Goal: Task Accomplishment & Management: Complete application form

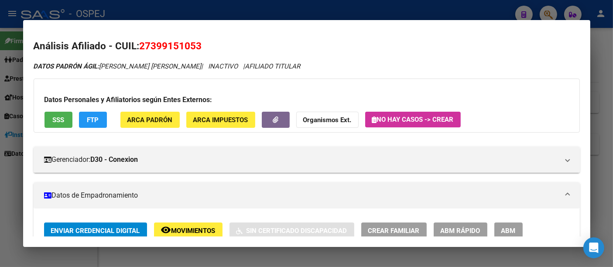
click at [311, 7] on div at bounding box center [306, 133] width 613 height 267
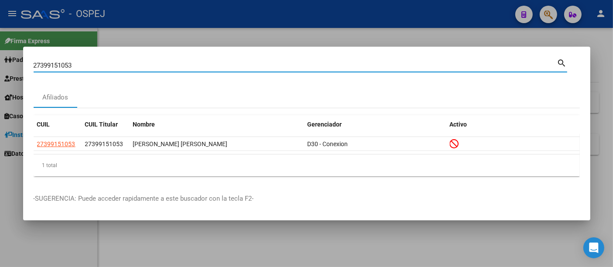
click at [239, 62] on input "27399151053" at bounding box center [295, 66] width 523 height 8
type input "2"
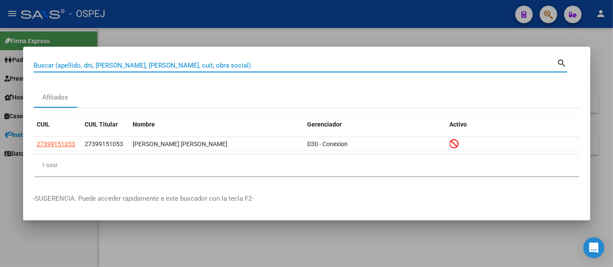
paste input "27325361609"
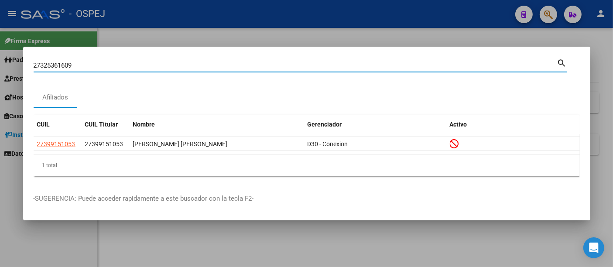
type input "27325361609"
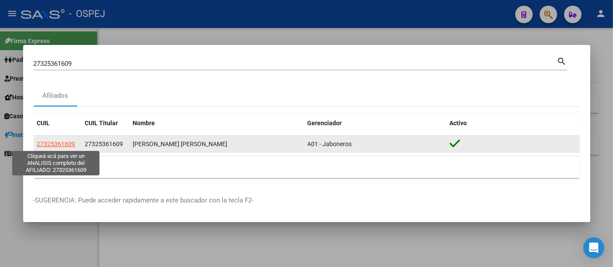
click at [58, 144] on span "27325361609" at bounding box center [56, 143] width 38 height 7
type textarea "27325361609"
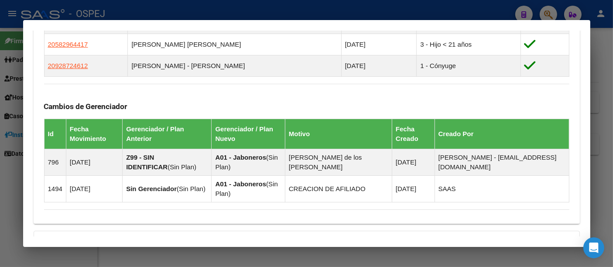
scroll to position [616, 0]
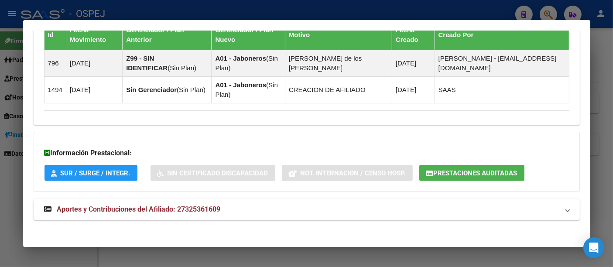
click at [455, 169] on span "Prestaciones Auditadas" at bounding box center [476, 173] width 84 height 8
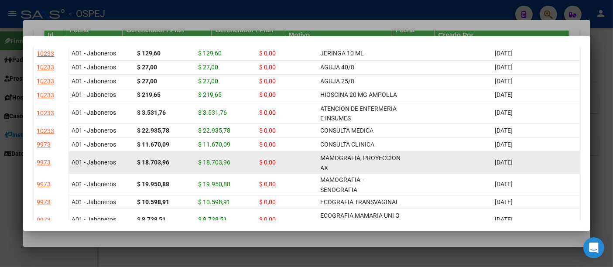
scroll to position [0, 0]
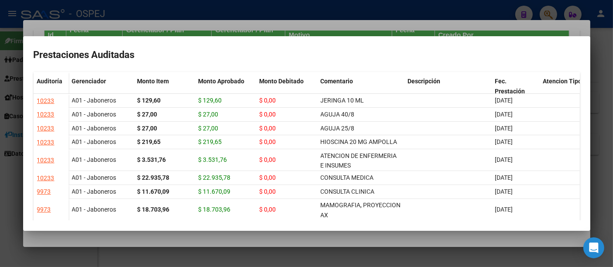
click at [388, 10] on div at bounding box center [306, 133] width 613 height 267
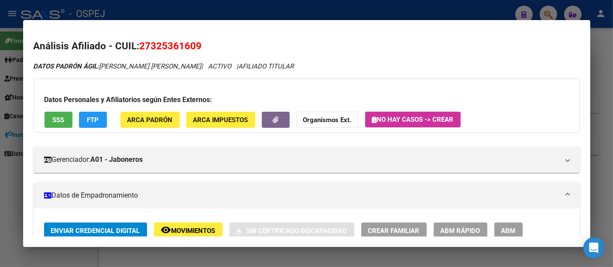
click at [249, 12] on div at bounding box center [306, 133] width 613 height 267
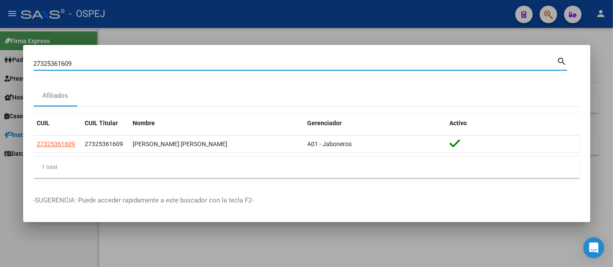
click at [167, 65] on input "27325361609" at bounding box center [295, 64] width 523 height 8
type input "2"
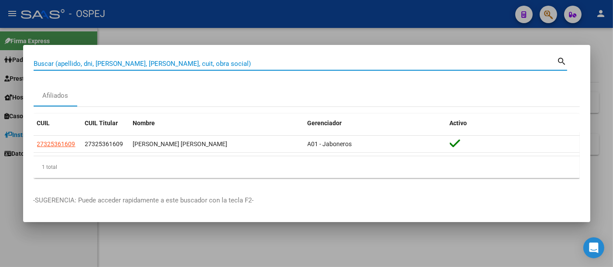
paste input "4861754"
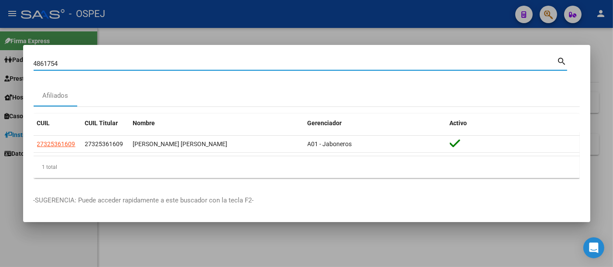
type input "4861754"
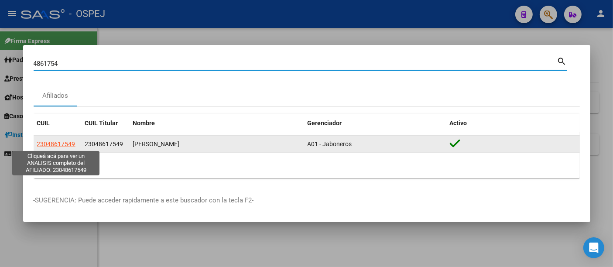
click at [66, 143] on span "23048617549" at bounding box center [56, 143] width 38 height 7
type textarea "23048617549"
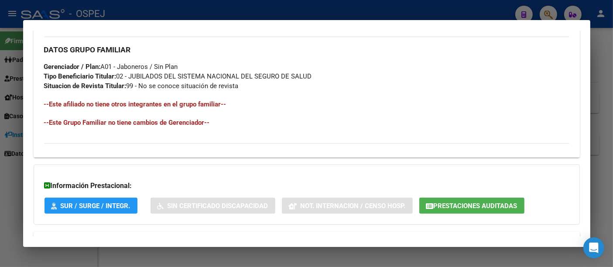
scroll to position [436, 0]
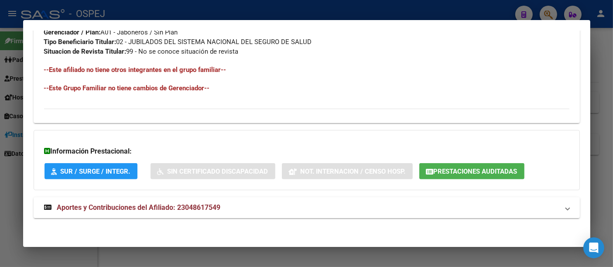
click at [462, 168] on span "Prestaciones Auditadas" at bounding box center [476, 172] width 84 height 8
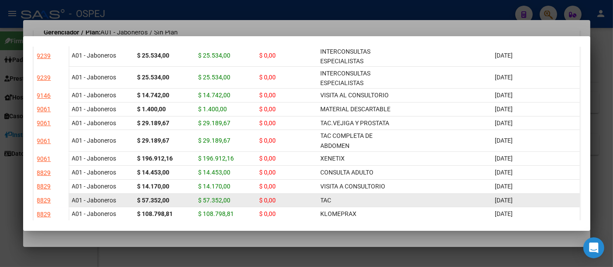
scroll to position [145, 0]
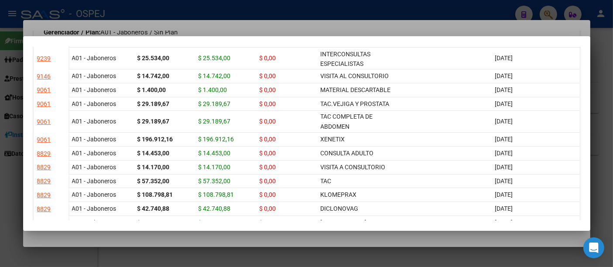
click at [315, 8] on div at bounding box center [306, 133] width 613 height 267
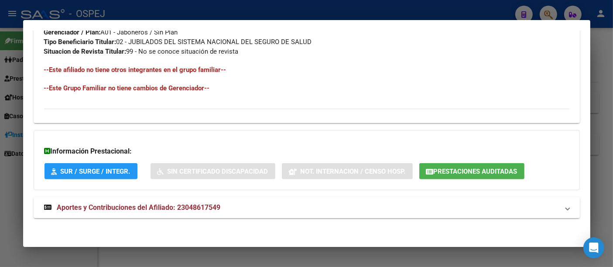
click at [282, 7] on div at bounding box center [306, 133] width 613 height 267
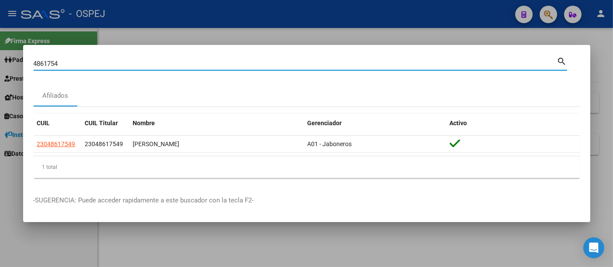
click at [63, 63] on input "4861754" at bounding box center [295, 64] width 523 height 8
type input "4"
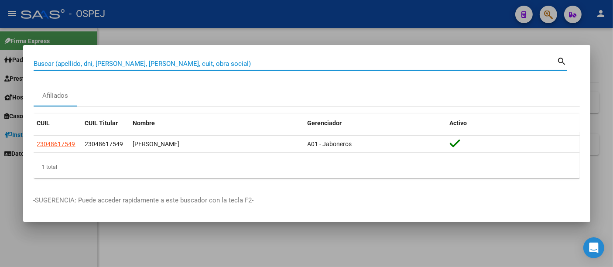
paste input "20348709624"
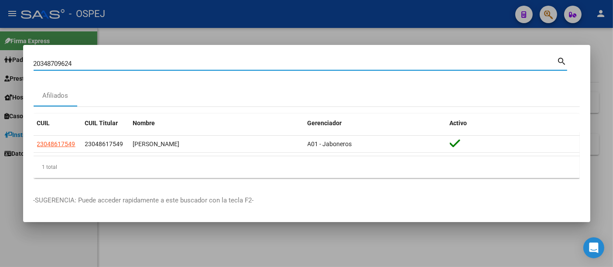
type input "20348709624"
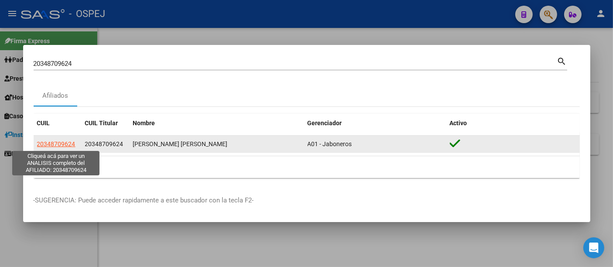
click at [65, 142] on span "20348709624" at bounding box center [56, 143] width 38 height 7
type textarea "20348709624"
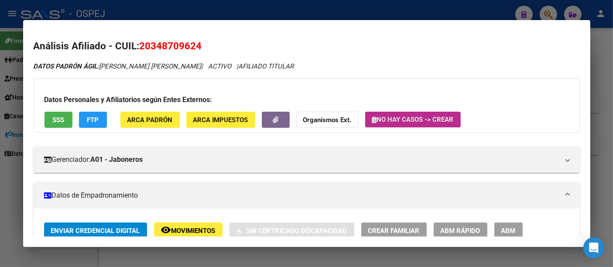
click at [413, 117] on span "No hay casos -> Crear" at bounding box center [413, 120] width 82 height 8
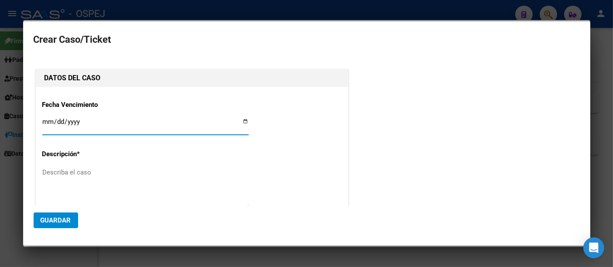
type input "20-34870962-4"
type input "[PERSON_NAME] [PERSON_NAME]"
type input "0205-08-20"
type input "[DATE]"
click at [59, 174] on textarea "Describa el caso" at bounding box center [145, 188] width 206 height 41
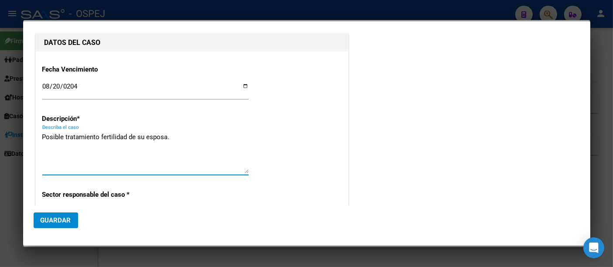
scroll to position [48, 0]
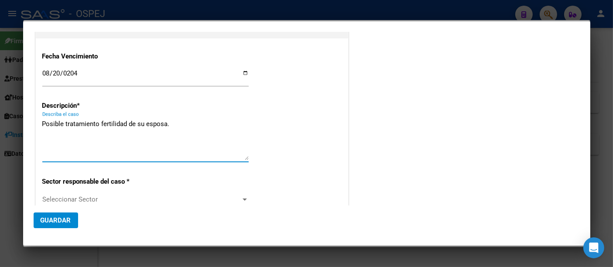
type textarea "Posible tratamiento fertilidad de su esposa."
click at [52, 197] on span "Seleccionar Sector" at bounding box center [141, 199] width 198 height 8
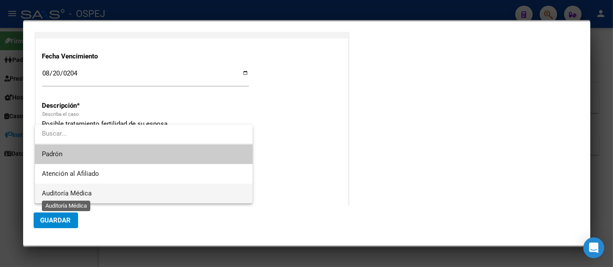
click at [57, 191] on span "Auditoría Médica" at bounding box center [67, 193] width 50 height 8
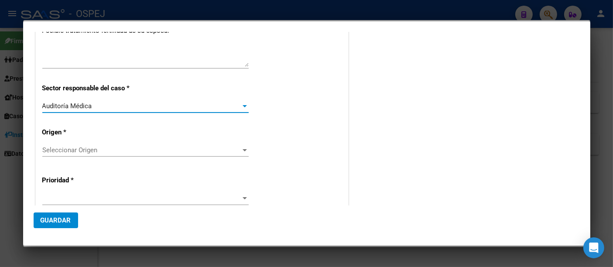
scroll to position [145, 0]
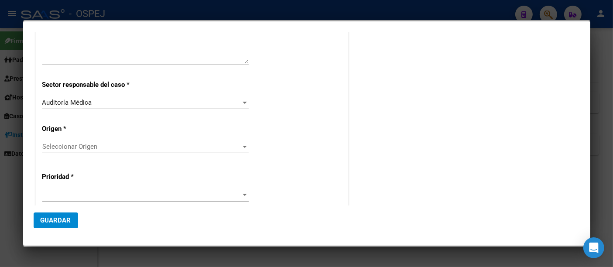
click at [60, 143] on div "Seleccionar Origen Seleccionar Origen" at bounding box center [145, 146] width 206 height 13
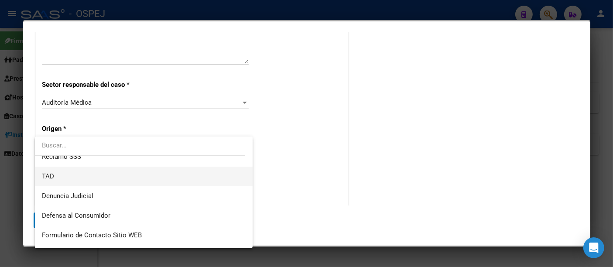
scroll to position [0, 0]
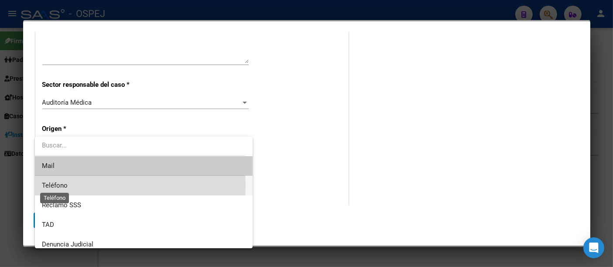
click at [48, 185] on span "Teléfono" at bounding box center [55, 185] width 26 height 8
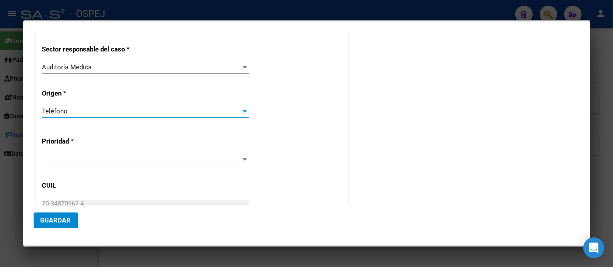
scroll to position [194, 0]
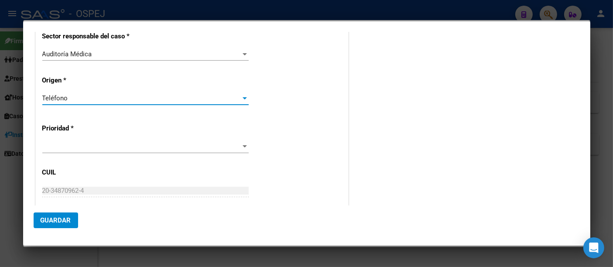
click at [51, 143] on span at bounding box center [141, 147] width 198 height 8
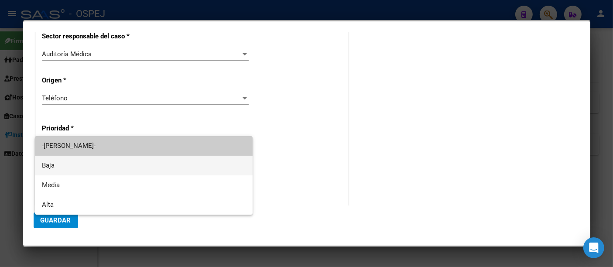
click at [50, 162] on span "Baja" at bounding box center [144, 166] width 204 height 20
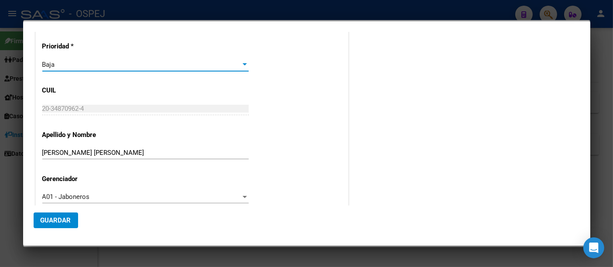
scroll to position [290, 0]
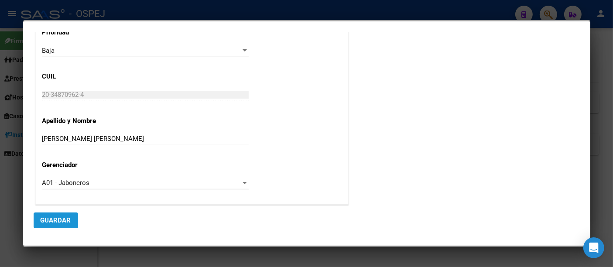
click at [54, 218] on span "Guardar" at bounding box center [56, 220] width 31 height 8
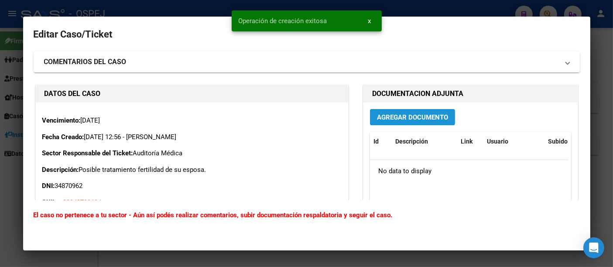
click at [380, 115] on span "Agregar Documento" at bounding box center [412, 117] width 71 height 8
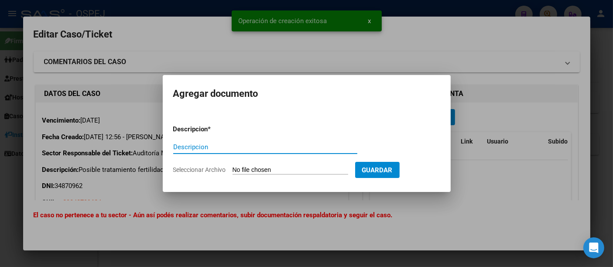
click at [226, 147] on input "Descripcion" at bounding box center [265, 147] width 184 height 8
